Goal: Task Accomplishment & Management: Manage account settings

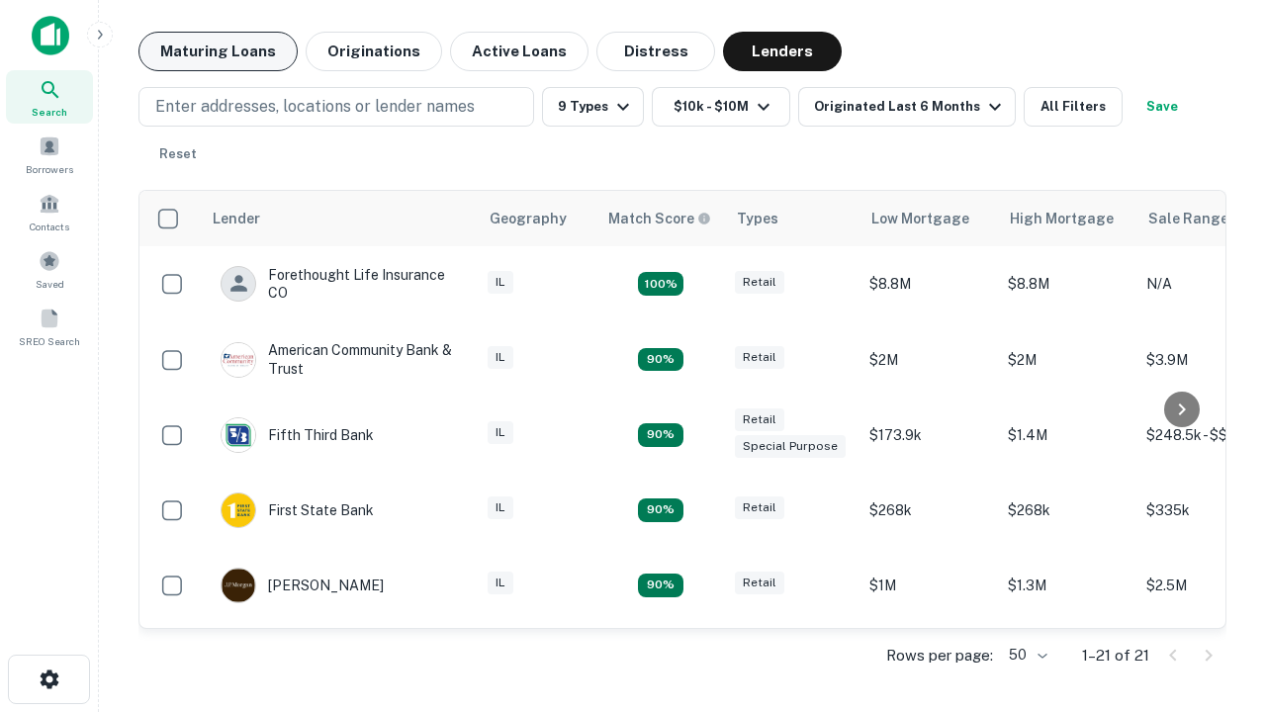
click at [218, 51] on button "Maturing Loans" at bounding box center [217, 52] width 159 height 40
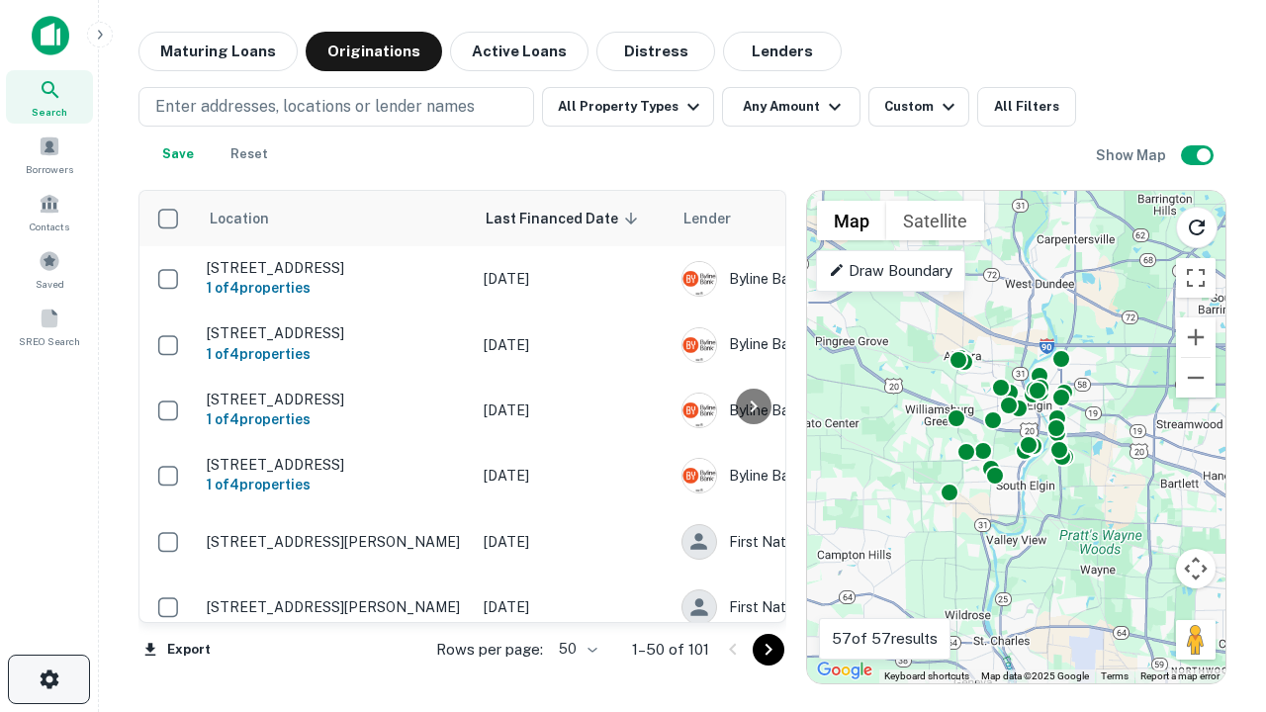
click at [48, 680] on icon "button" at bounding box center [50, 680] width 24 height 24
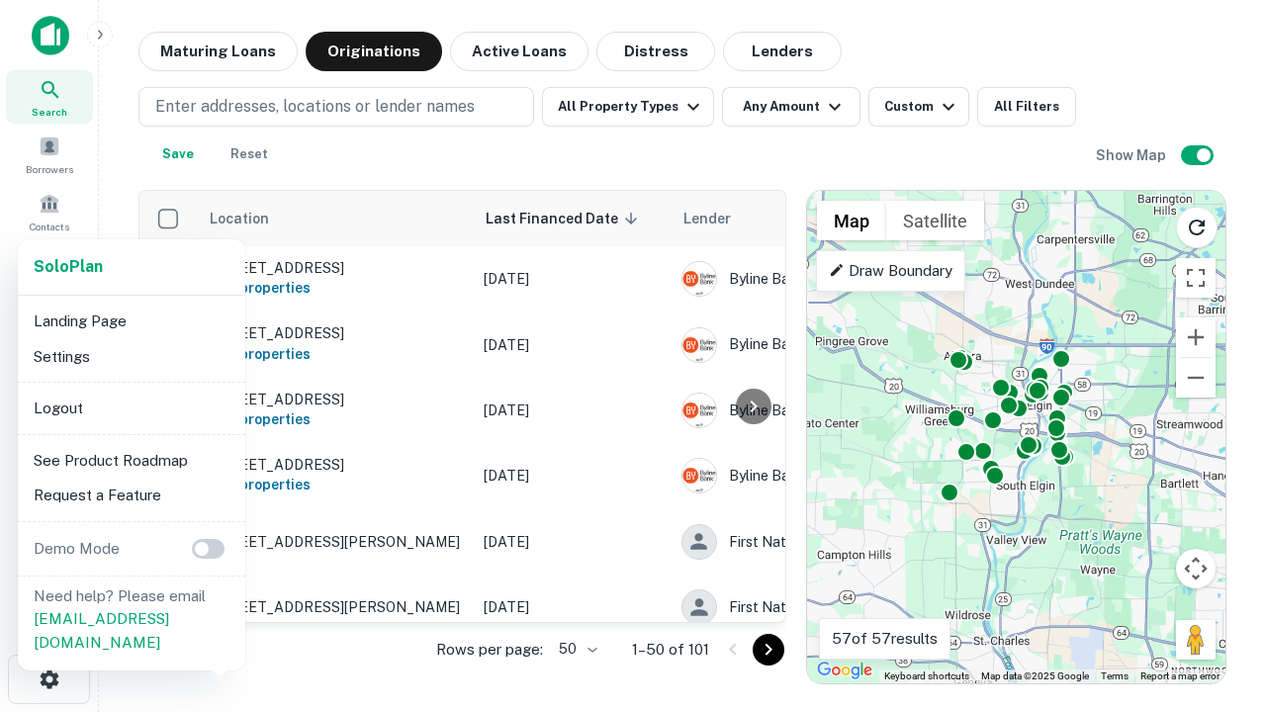
click at [131, 408] on li "Logout" at bounding box center [132, 409] width 212 height 36
